Goal: Find specific page/section: Find specific page/section

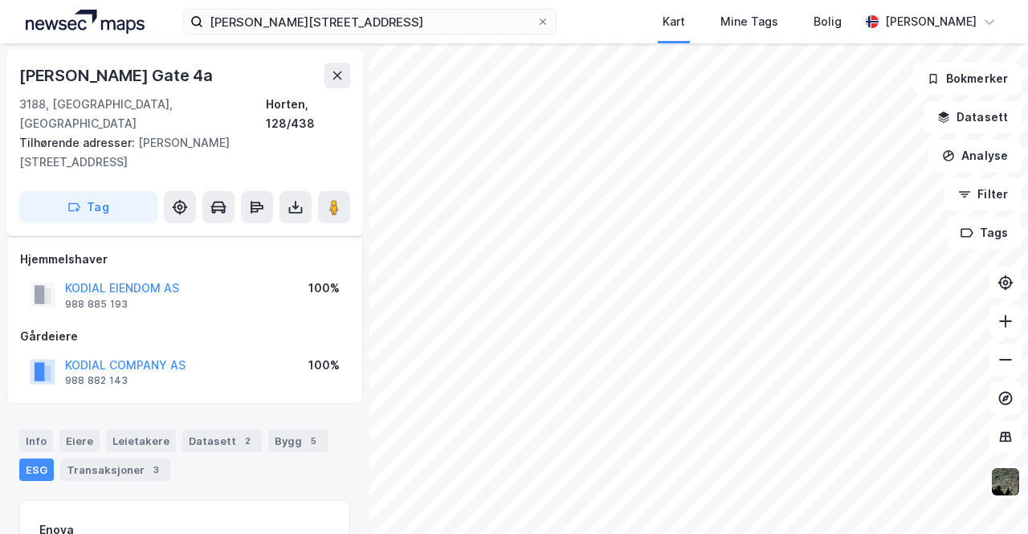
scroll to position [79, 0]
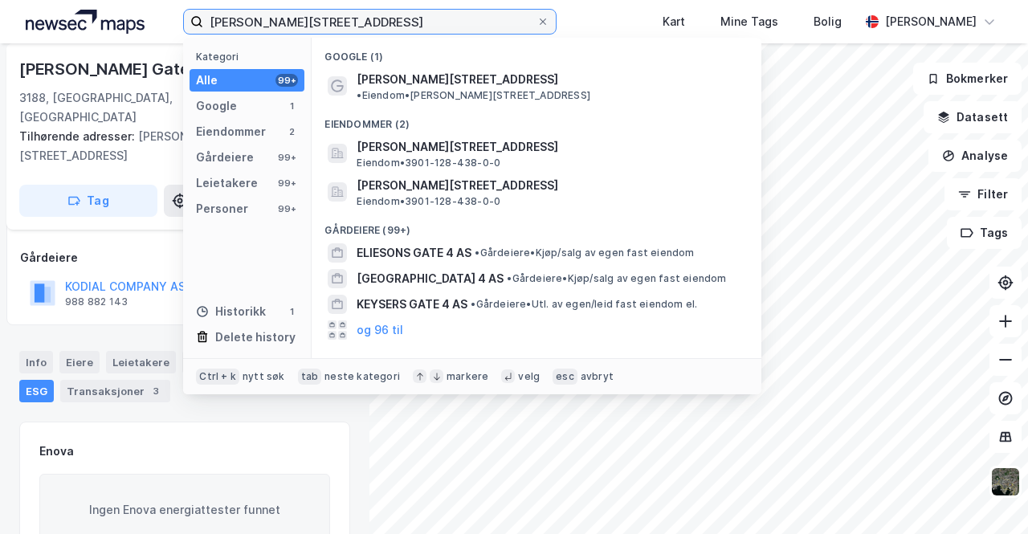
click at [316, 18] on input "[PERSON_NAME][STREET_ADDRESS]" at bounding box center [369, 22] width 333 height 24
click at [313, 18] on input "[PERSON_NAME][STREET_ADDRESS]" at bounding box center [369, 22] width 333 height 24
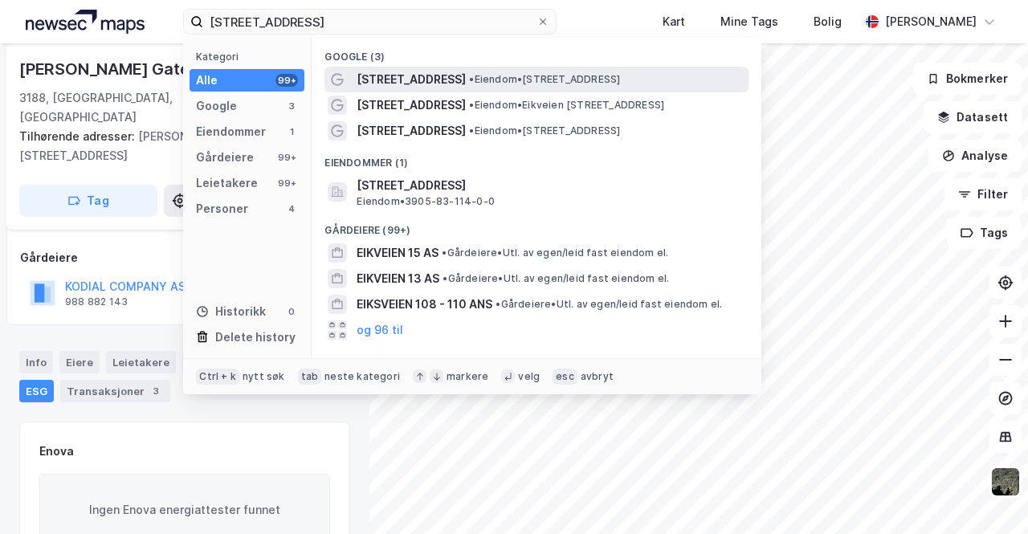
click at [469, 78] on span "• Eiendom • [STREET_ADDRESS]" at bounding box center [544, 79] width 151 height 13
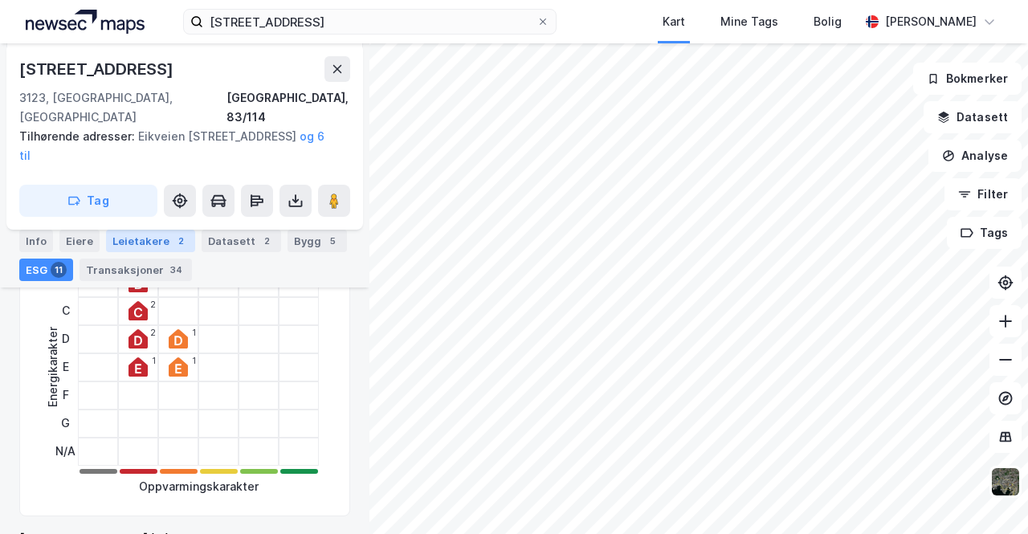
scroll to position [161, 0]
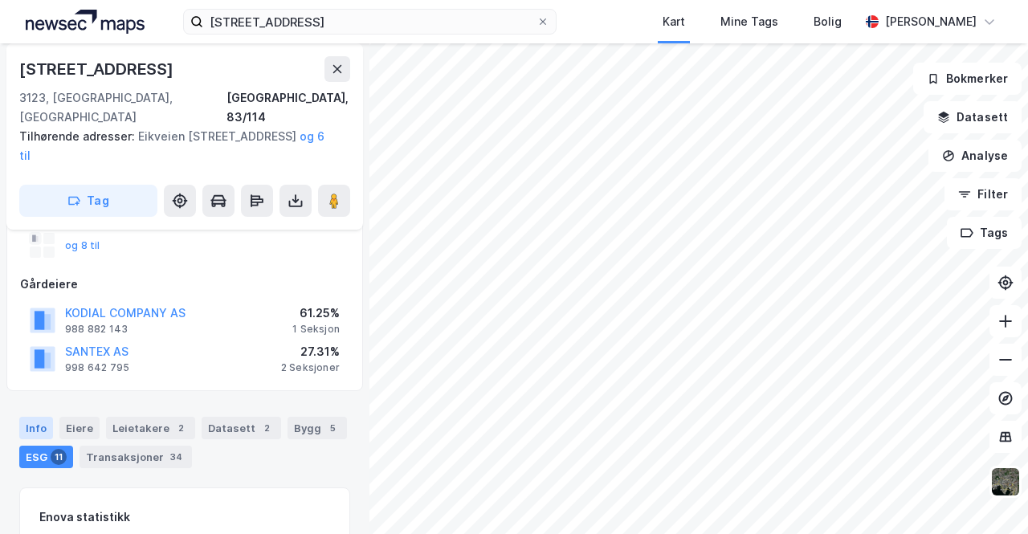
click at [41, 417] on div "Info" at bounding box center [36, 428] width 34 height 22
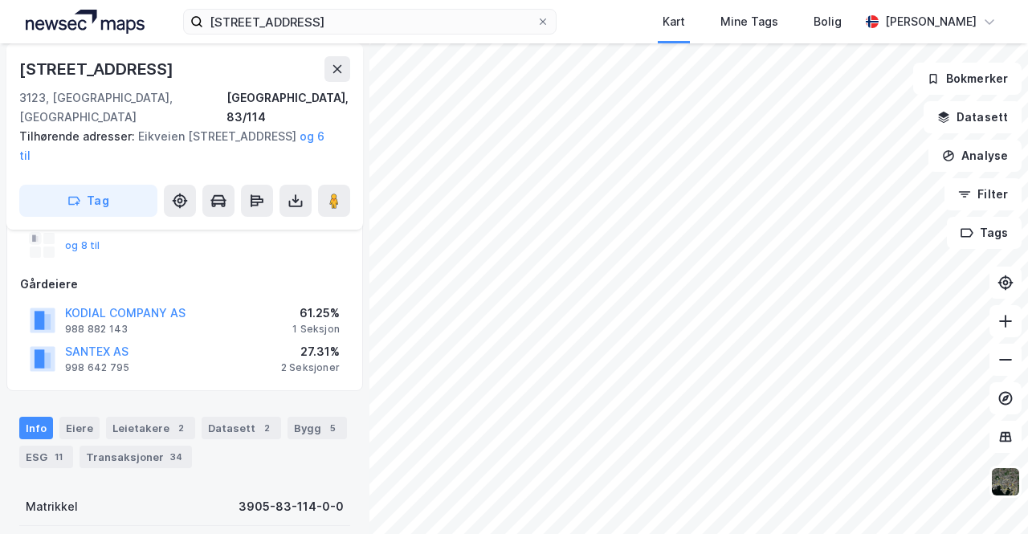
scroll to position [321, 0]
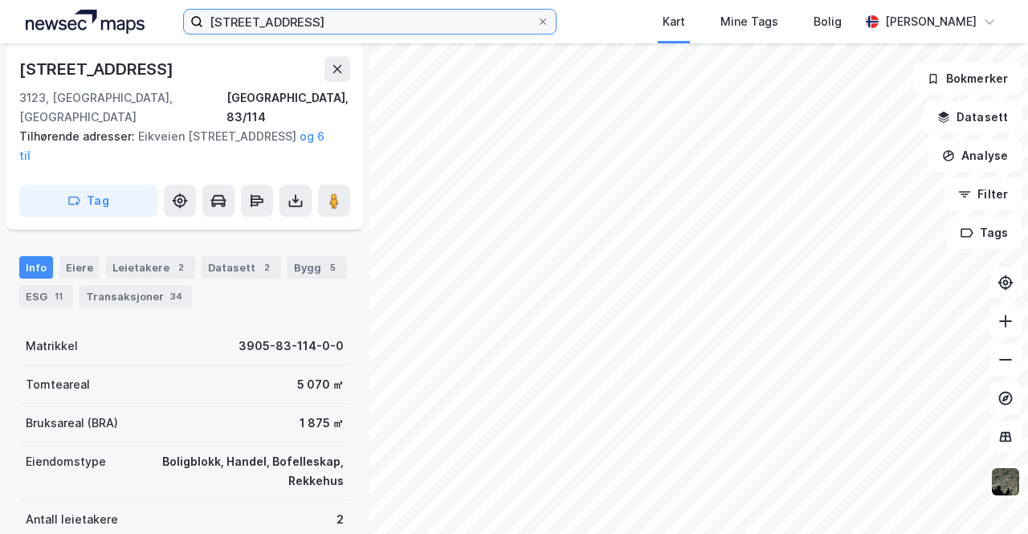
drag, startPoint x: 305, startPoint y: 22, endPoint x: 0, endPoint y: 22, distance: 305.1
click at [0, 24] on div "Eikveien 109 Kart Mine Tags Bolig [PERSON_NAME]" at bounding box center [514, 21] width 1028 height 43
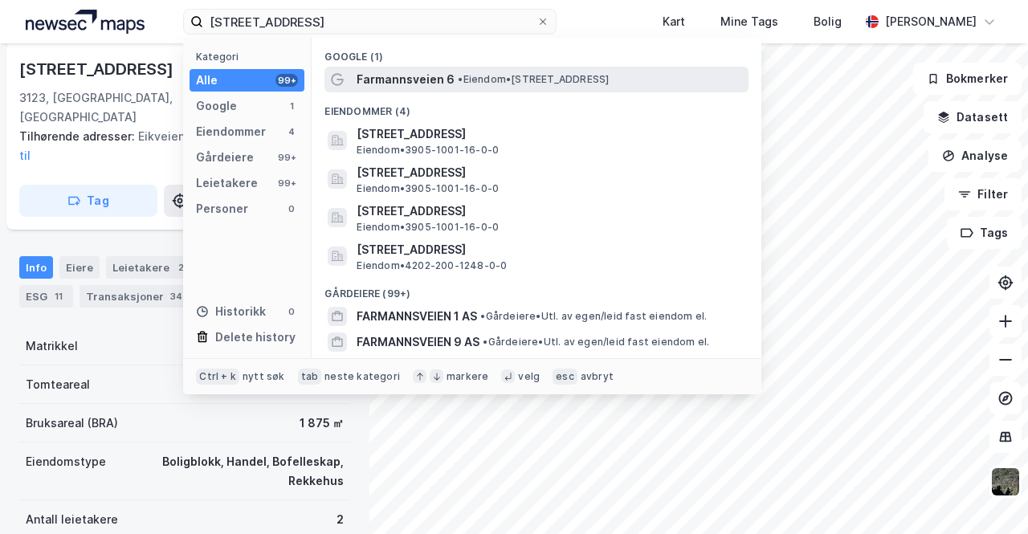
click at [408, 73] on span "Farmannsveien 6" at bounding box center [405, 79] width 98 height 19
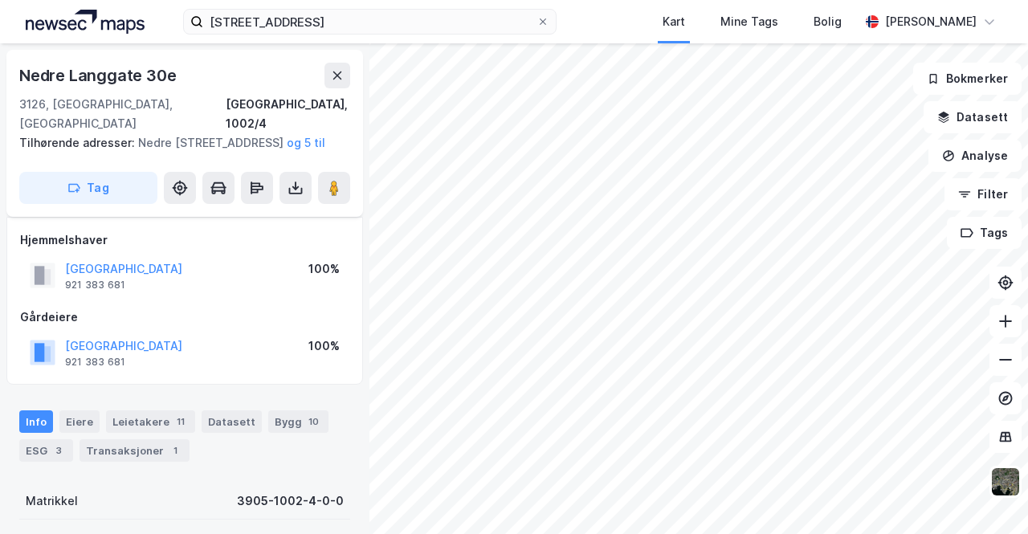
scroll to position [321, 0]
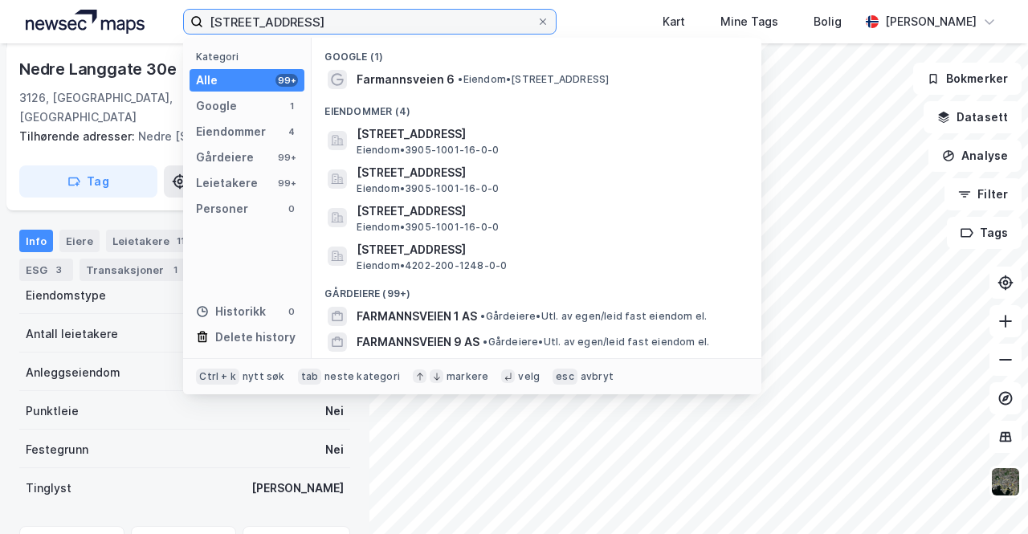
click at [345, 22] on input "[STREET_ADDRESS]" at bounding box center [369, 22] width 333 height 24
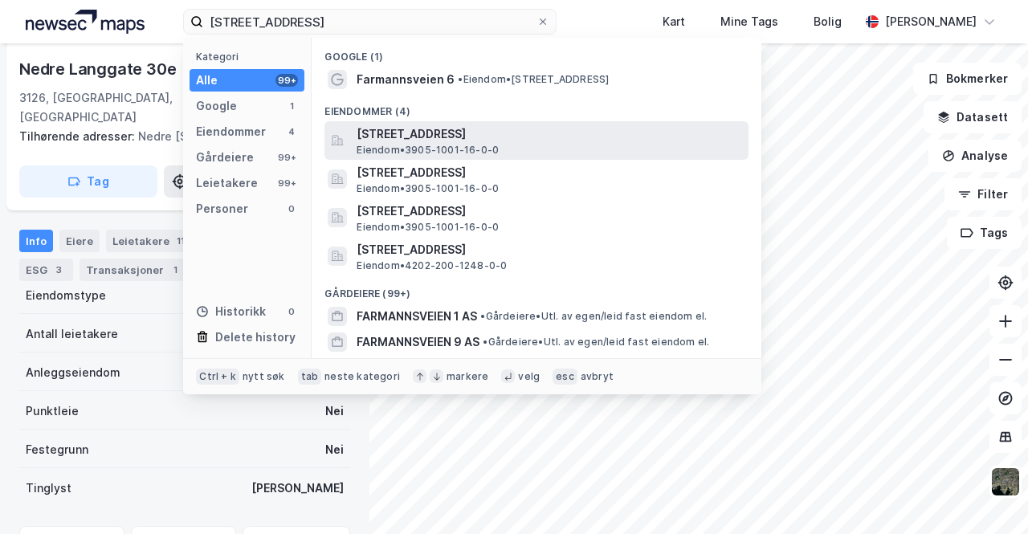
click at [430, 136] on span "[STREET_ADDRESS]" at bounding box center [548, 133] width 385 height 19
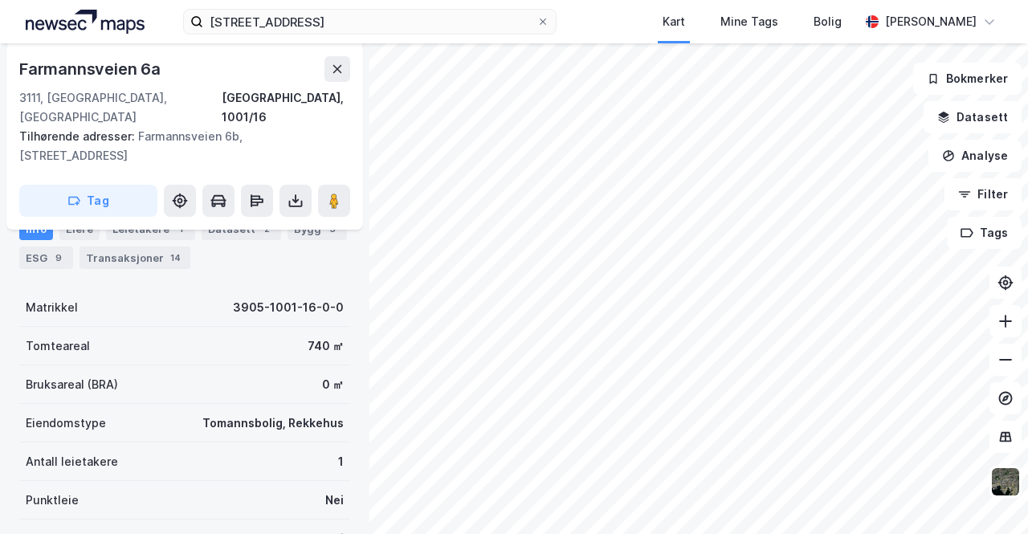
scroll to position [241, 0]
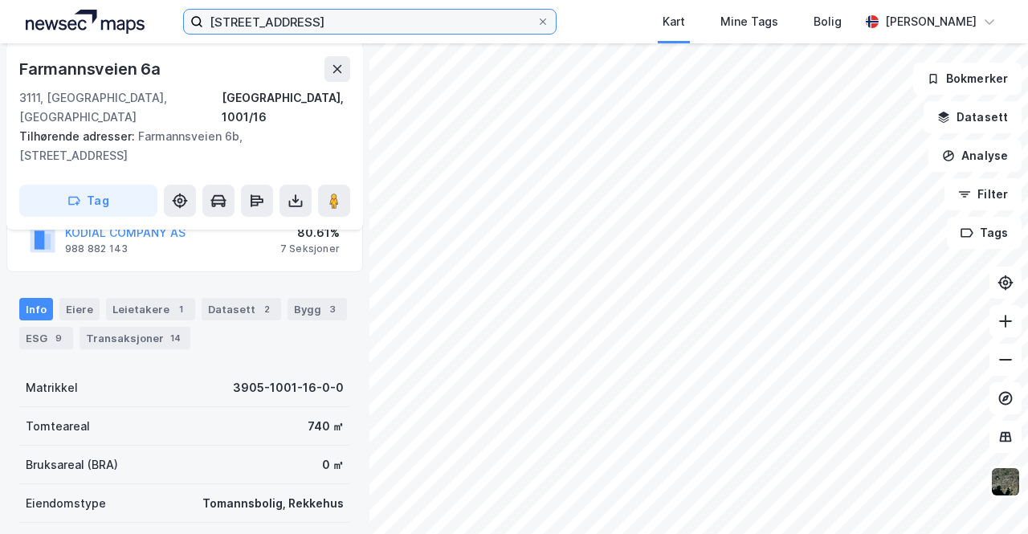
drag, startPoint x: 342, startPoint y: 18, endPoint x: 0, endPoint y: 6, distance: 342.2
click at [79, 25] on div "Farmandsveien 6 Kart Mine Tags Bolig [PERSON_NAME]" at bounding box center [514, 21] width 1028 height 43
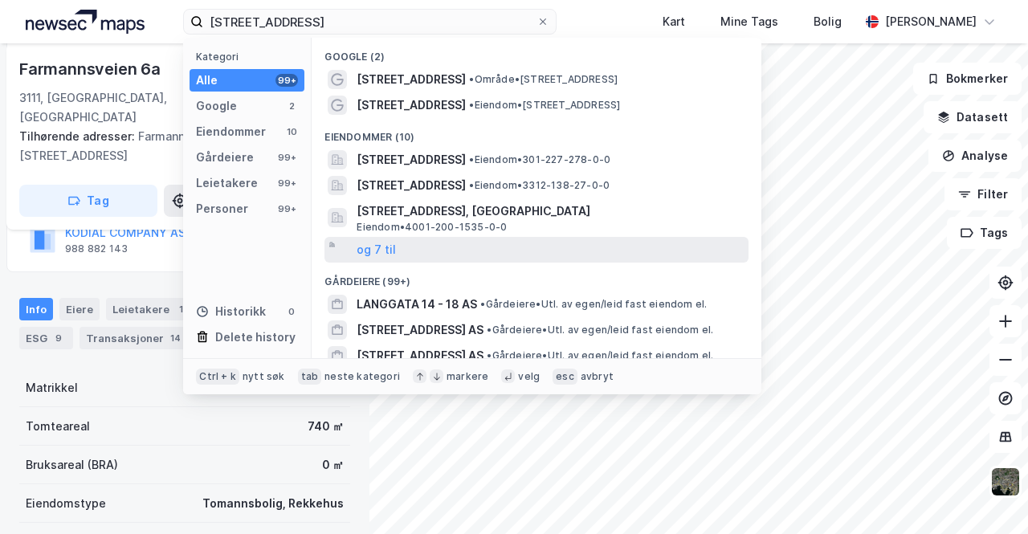
click at [397, 246] on div "og 7 til" at bounding box center [536, 250] width 424 height 26
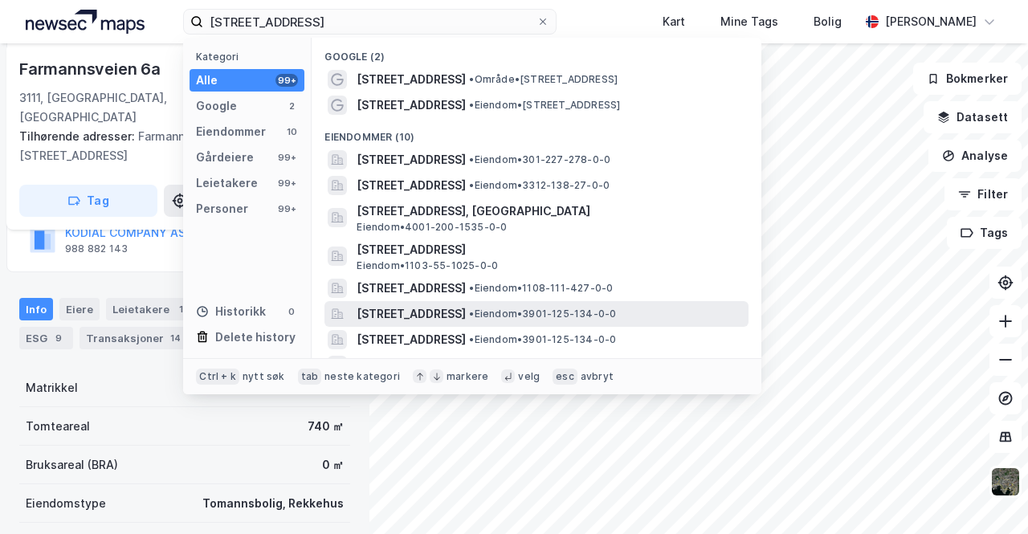
scroll to position [80, 0]
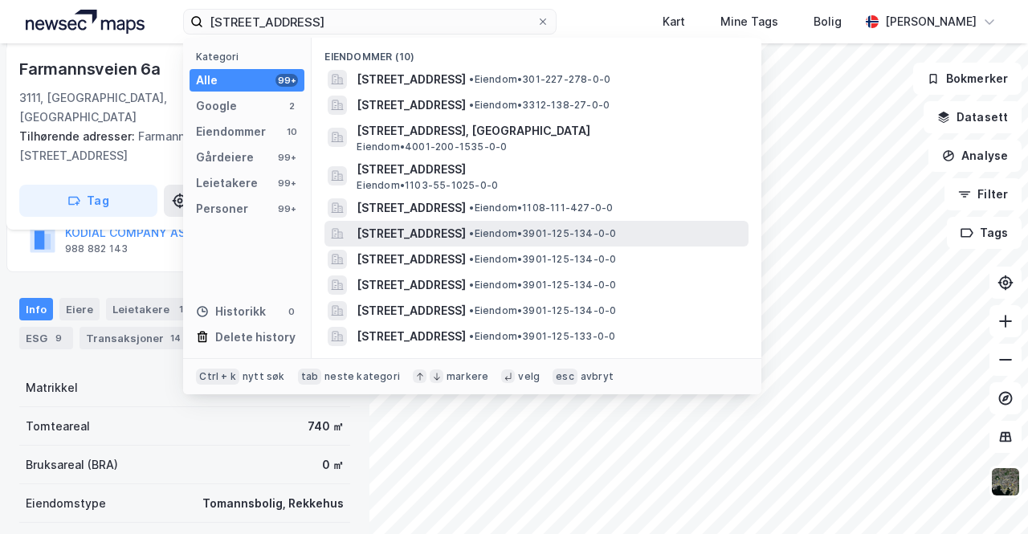
click at [446, 235] on span "[STREET_ADDRESS]" at bounding box center [410, 233] width 109 height 19
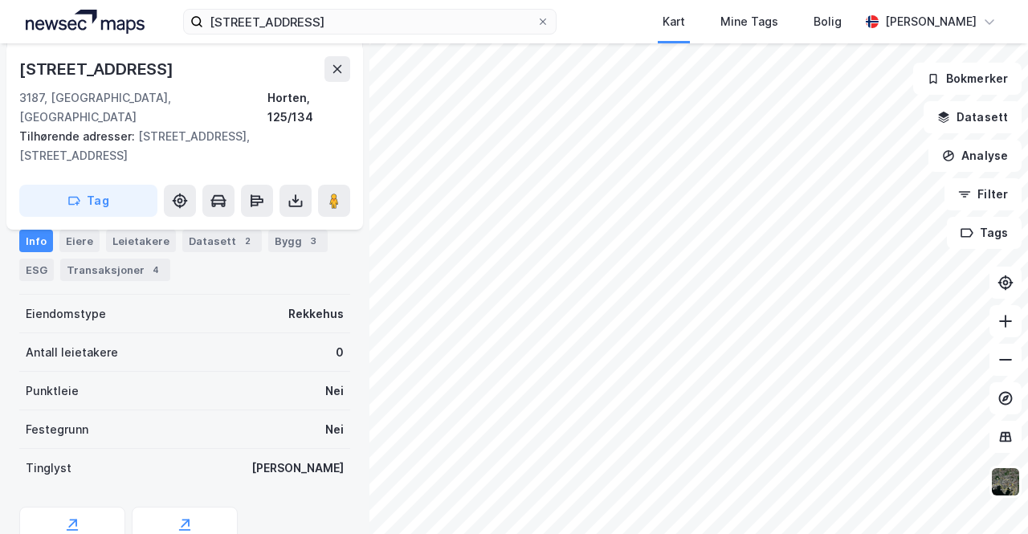
scroll to position [161, 0]
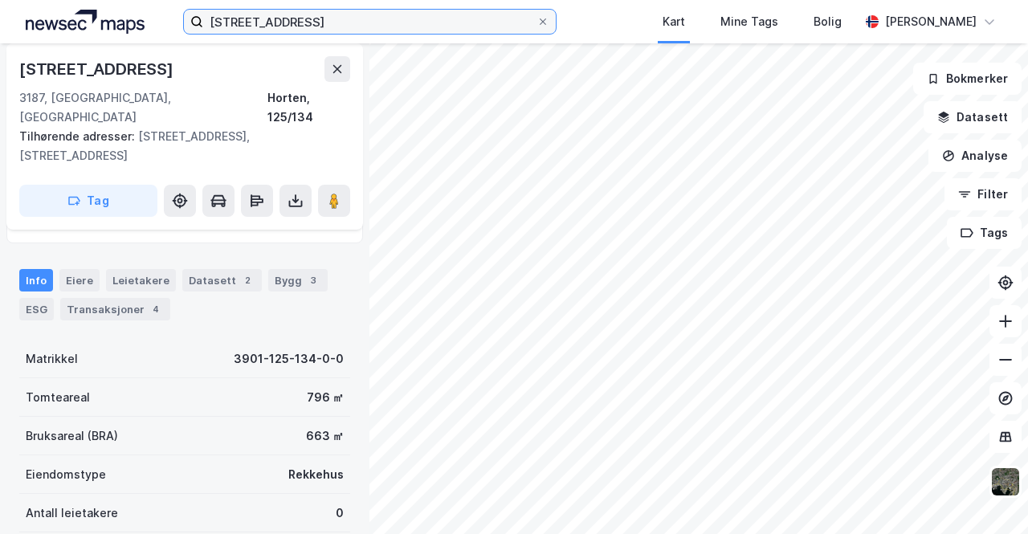
drag, startPoint x: 307, startPoint y: 29, endPoint x: 31, endPoint y: 25, distance: 275.4
click at [31, 25] on div "Langgata 18 Kart Mine Tags Bolig [PERSON_NAME]" at bounding box center [514, 21] width 1028 height 43
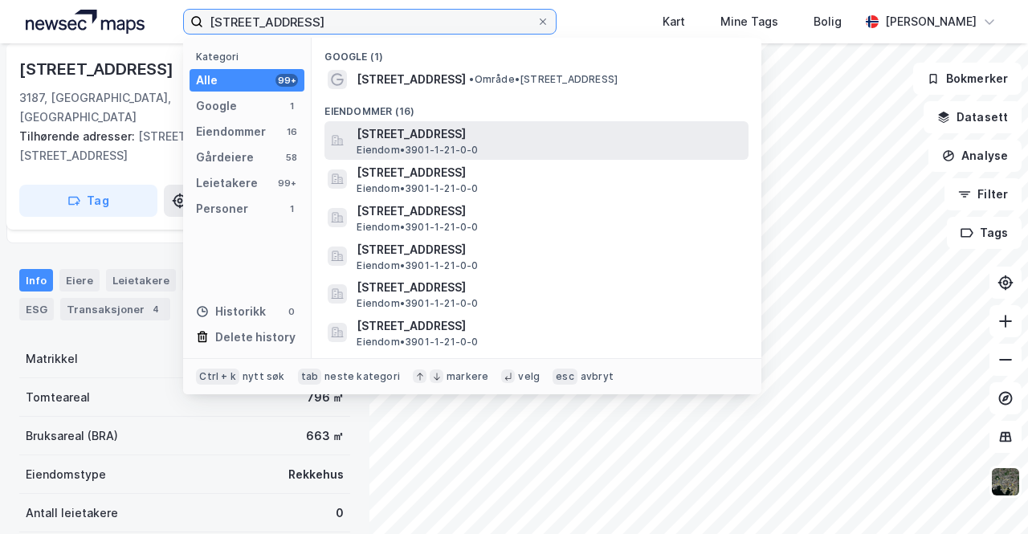
type input "[STREET_ADDRESS]"
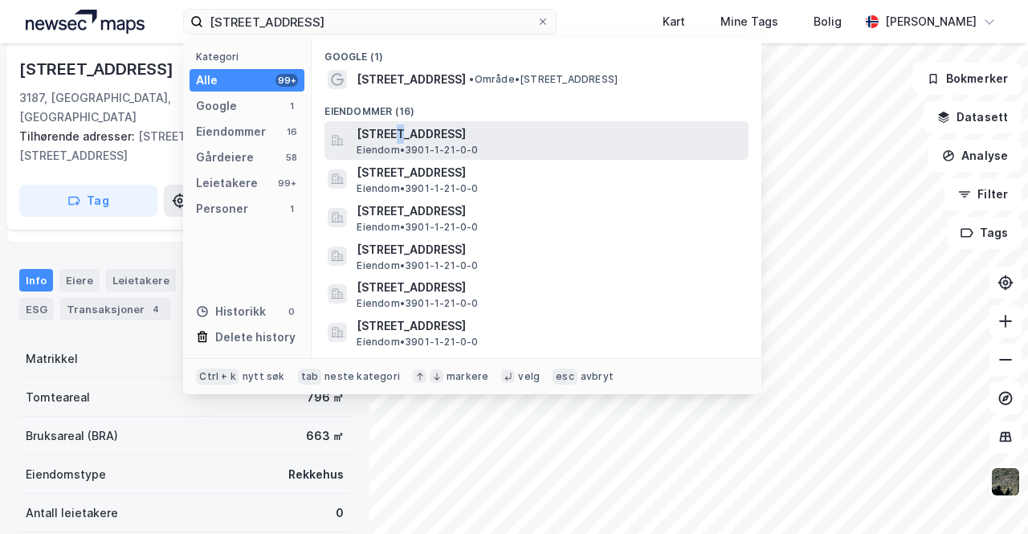
click at [396, 136] on span "[STREET_ADDRESS]" at bounding box center [548, 133] width 385 height 19
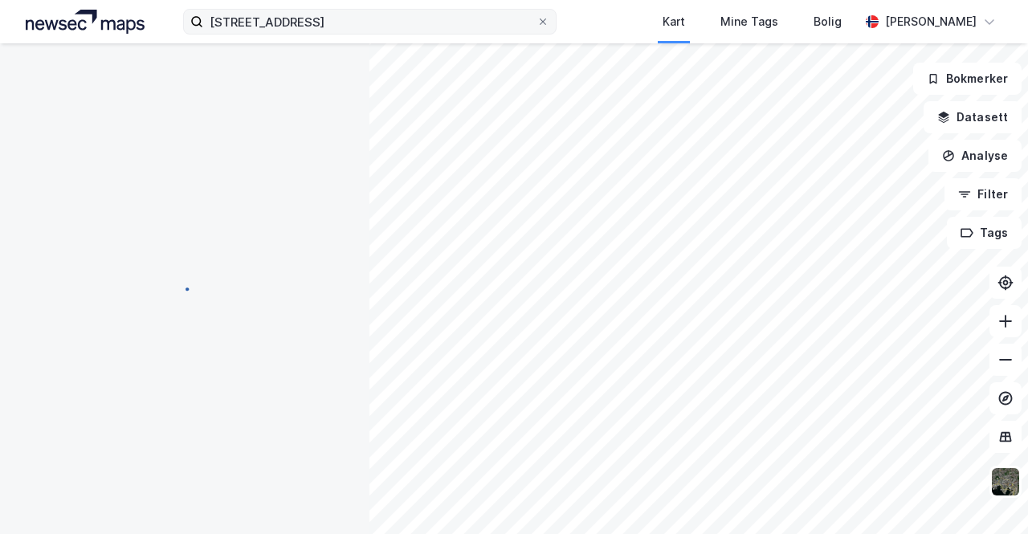
scroll to position [161, 0]
